Goal: Task Accomplishment & Management: Use online tool/utility

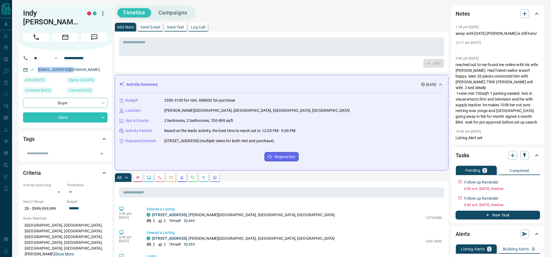
drag, startPoint x: 79, startPoint y: 63, endPoint x: 34, endPoint y: 64, distance: 45.0
click at [34, 65] on div "[EMAIL_ADDRESS][DOMAIN_NAME]" at bounding box center [65, 69] width 84 height 9
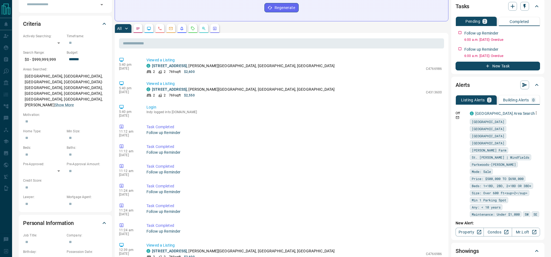
scroll to position [162, 0]
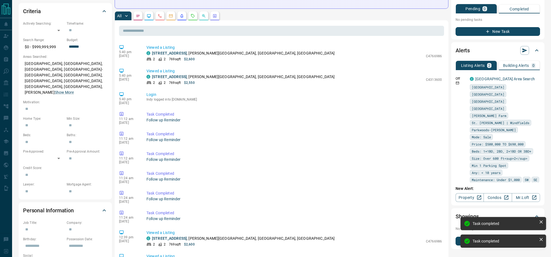
click at [510, 27] on button "New Task" at bounding box center [498, 31] width 84 height 9
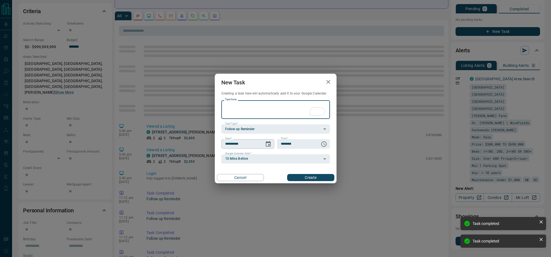
click at [267, 143] on icon "Choose date, selected date is Aug 16, 2025" at bounding box center [268, 144] width 7 height 7
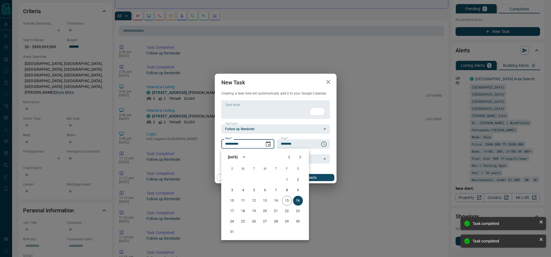
click at [300, 158] on icon "Next month" at bounding box center [300, 157] width 2 height 3
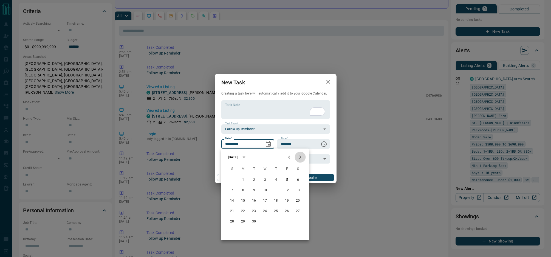
click at [300, 158] on icon "Next month" at bounding box center [300, 157] width 2 height 3
click at [286, 202] on button "14" at bounding box center [287, 201] width 10 height 10
type input "**********"
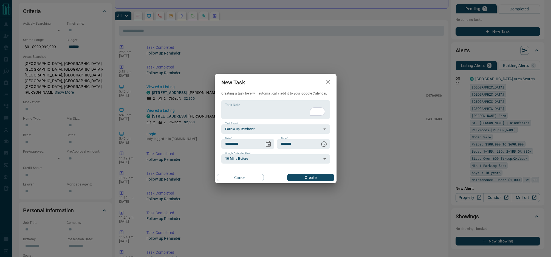
click at [315, 179] on button "Create" at bounding box center [310, 177] width 47 height 7
